Goal: Task Accomplishment & Management: Manage account settings

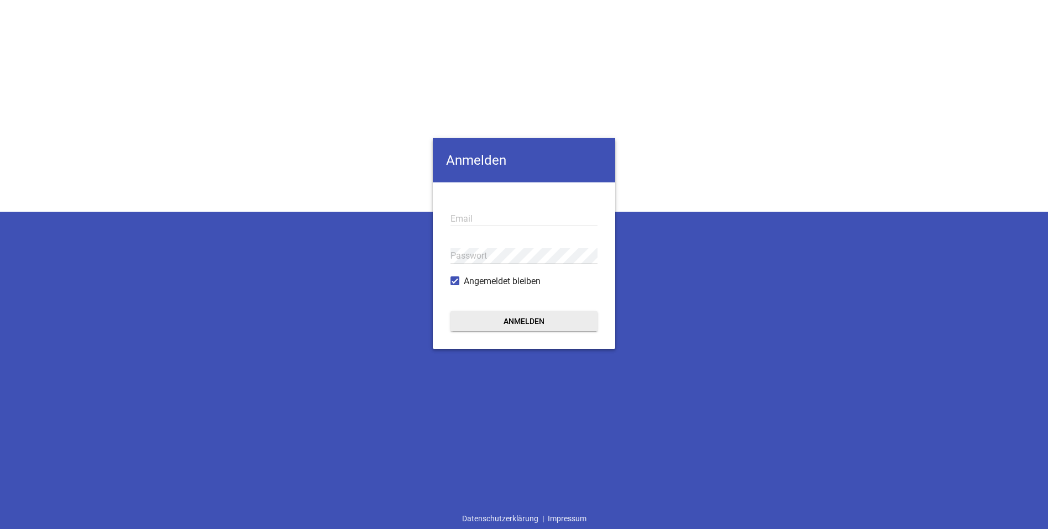
type input "[EMAIL_ADDRESS][DOMAIN_NAME]"
click at [512, 319] on button "Anmelden" at bounding box center [523, 321] width 147 height 20
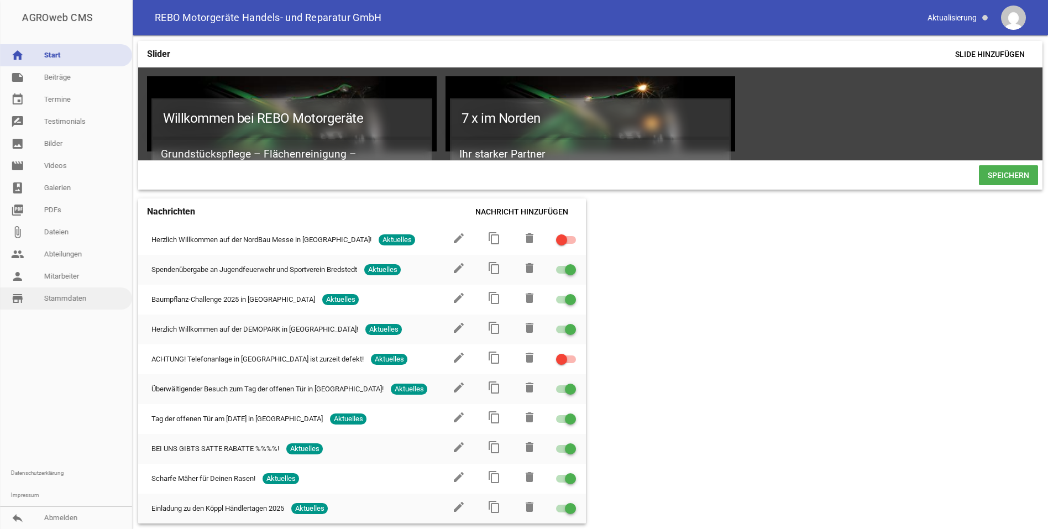
click at [56, 298] on link "store_mall_directory Stammdaten" at bounding box center [66, 298] width 132 height 22
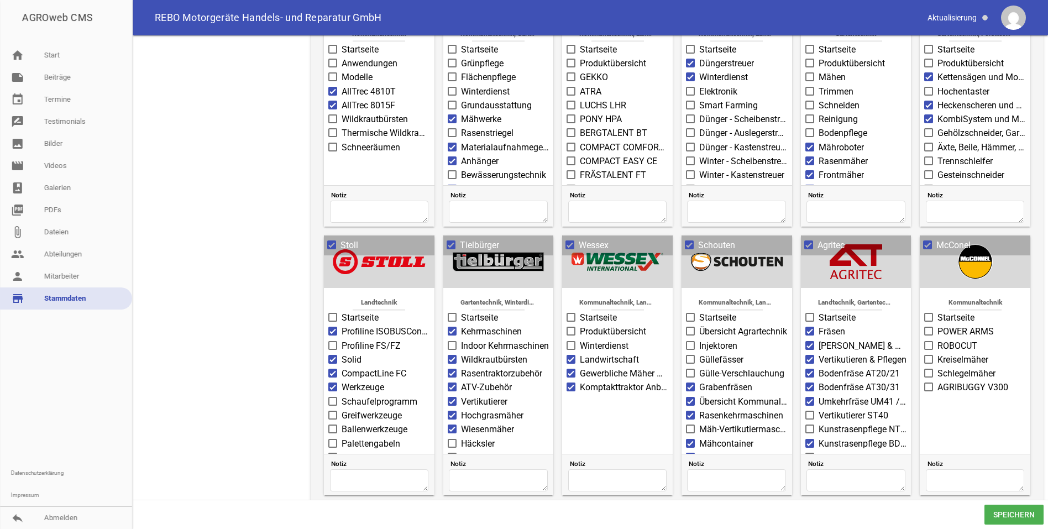
scroll to position [753, 0]
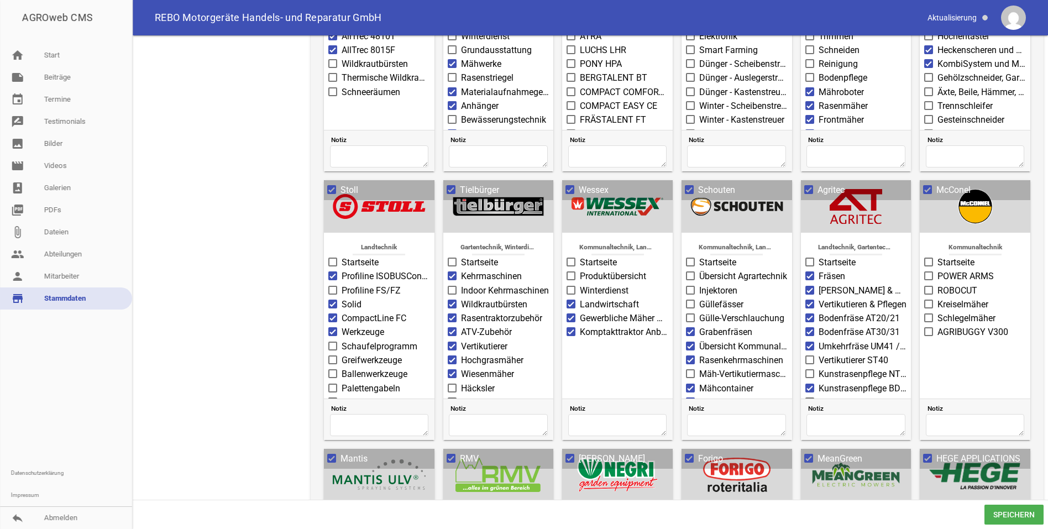
click at [925, 290] on span at bounding box center [928, 290] width 7 height 7
click at [937, 284] on input "ROBOCUT" at bounding box center [937, 284] width 0 height 0
click at [925, 316] on span at bounding box center [928, 317] width 7 height 7
click at [937, 312] on input "Schlegelmäher" at bounding box center [937, 312] width 0 height 0
click at [925, 275] on span at bounding box center [928, 275] width 7 height 7
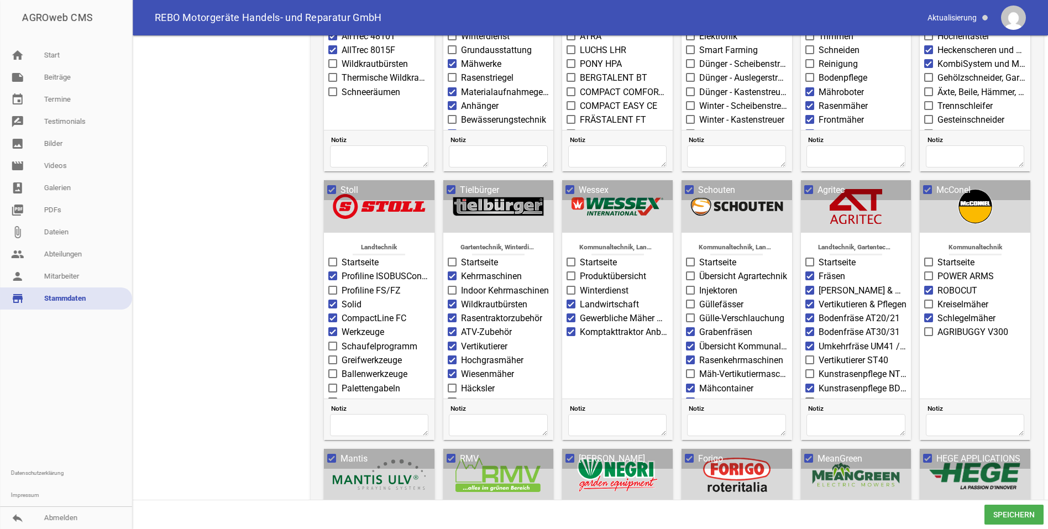
click at [937, 270] on input "POWER ARMS" at bounding box center [937, 270] width 0 height 0
click at [1020, 515] on span "Speichern" at bounding box center [1013, 515] width 59 height 20
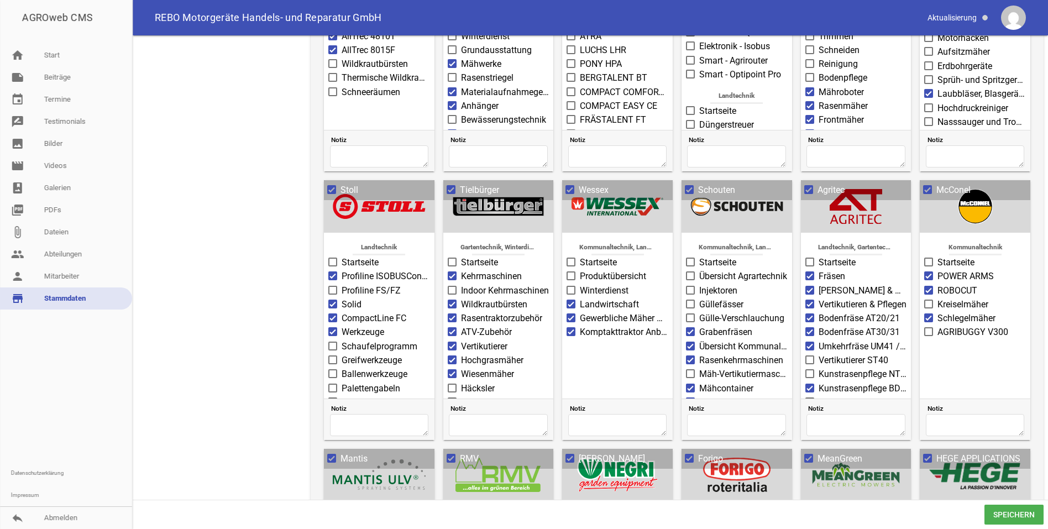
click at [1004, 516] on span "Speichern" at bounding box center [1013, 515] width 59 height 20
click at [956, 316] on span "Schlegelmäher" at bounding box center [966, 318] width 58 height 13
click at [937, 312] on input "Schlegelmäher" at bounding box center [937, 312] width 0 height 0
click at [956, 316] on span "Schlegelmäher" at bounding box center [966, 318] width 58 height 13
click at [937, 312] on input "Schlegelmäher" at bounding box center [937, 312] width 0 height 0
